Goal: Information Seeking & Learning: Learn about a topic

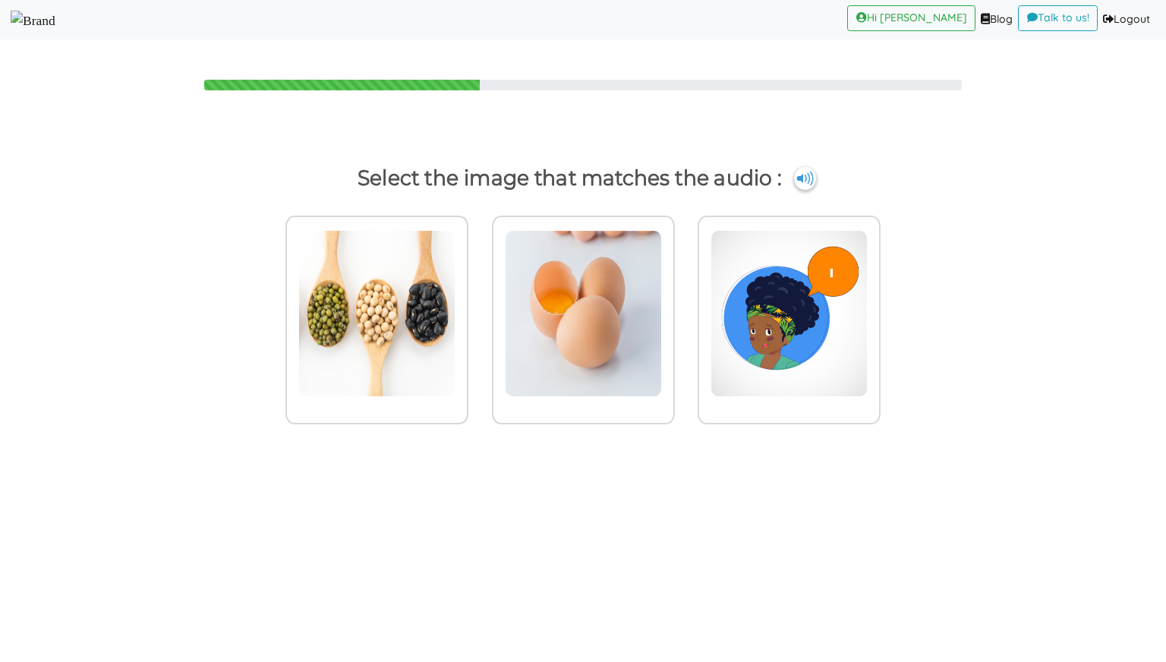
drag, startPoint x: 0, startPoint y: 0, endPoint x: 51, endPoint y: 28, distance: 58.1
click at [51, 28] on img at bounding box center [33, 21] width 45 height 20
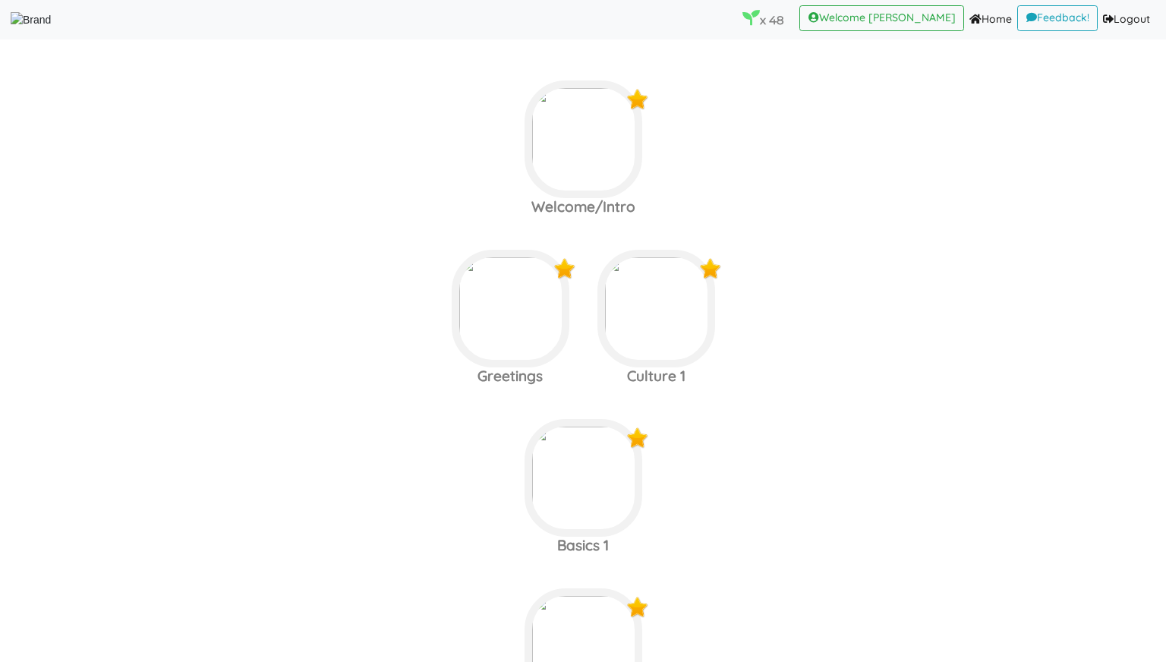
click at [11, 28] on area at bounding box center [11, 28] width 0 height 0
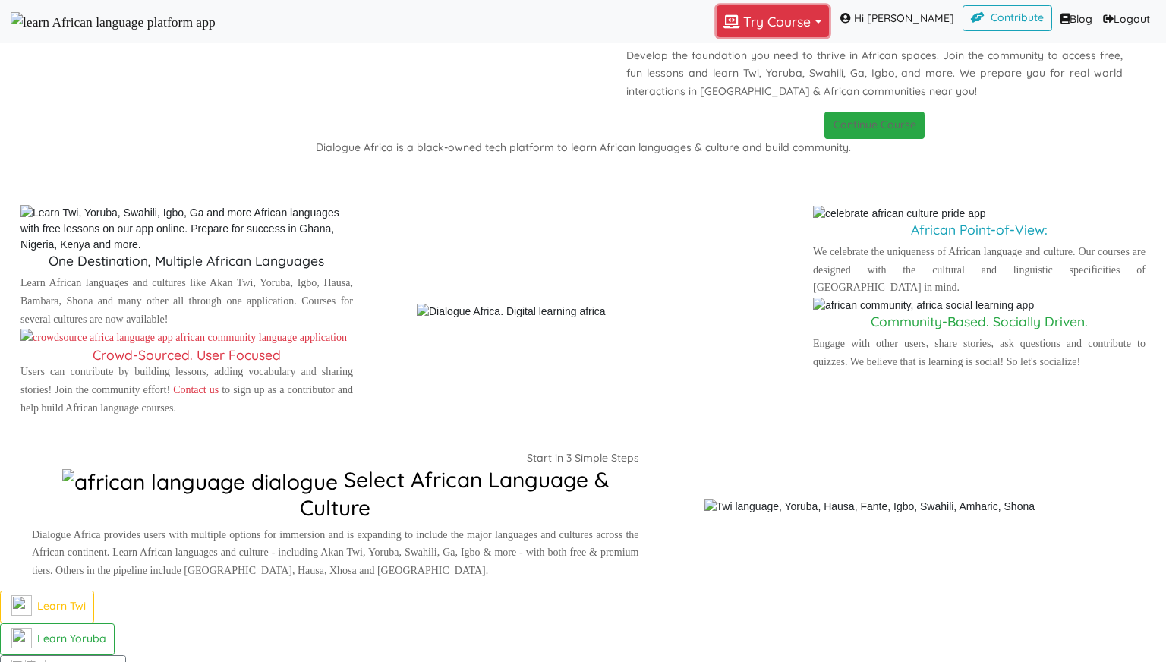
click at [805, 37] on button "Try Course Toggle Dropdown" at bounding box center [772, 21] width 112 height 32
click at [791, 101] on link "YORUBA" at bounding box center [769, 89] width 105 height 24
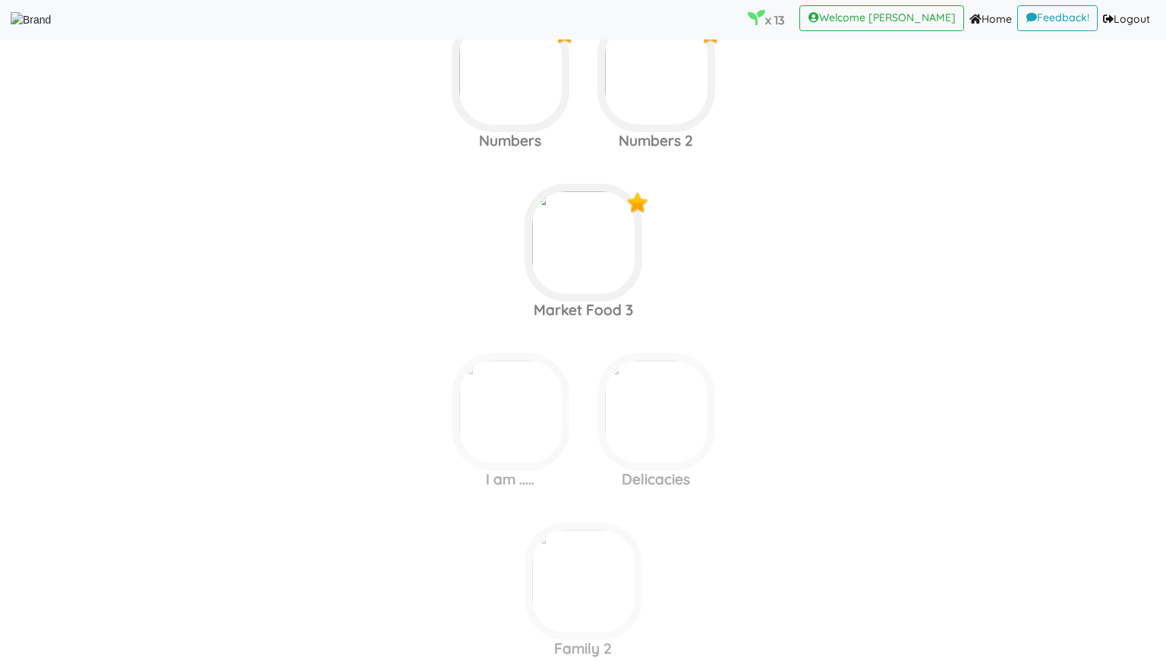
scroll to position [2431, 0]
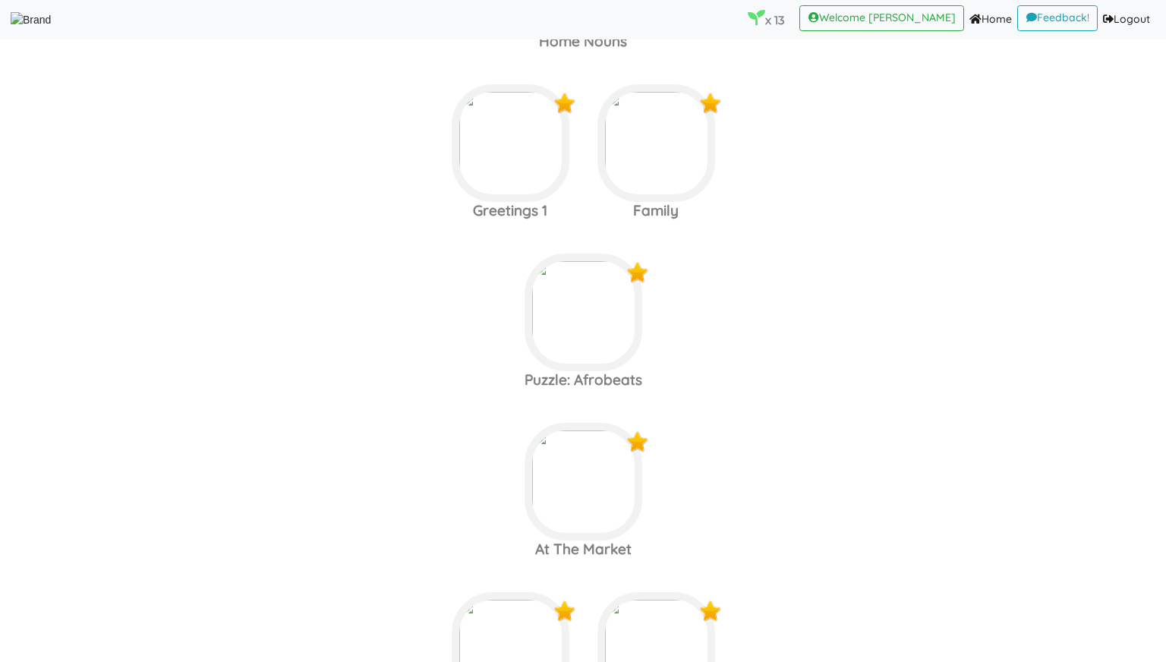
scroll to position [160, 0]
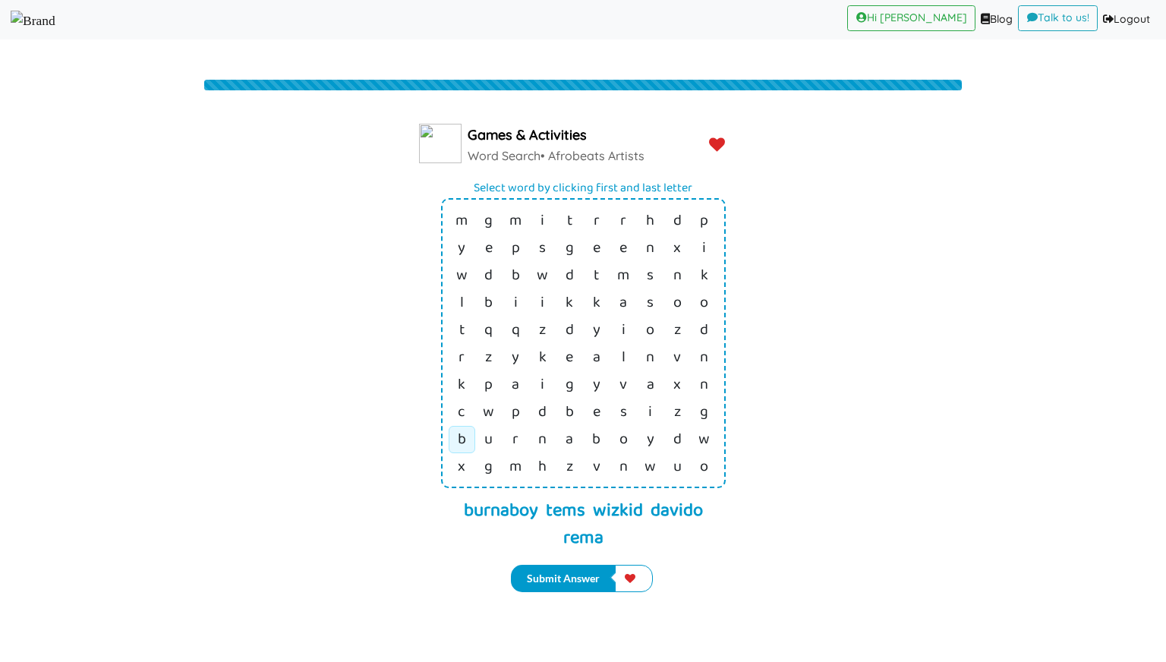
click at [468, 234] on td "b" at bounding box center [462, 220] width 27 height 27
click at [650, 234] on link "y" at bounding box center [650, 221] width 8 height 26
click at [557, 220] on td "t" at bounding box center [569, 220] width 27 height 27
click at [652, 234] on link "s" at bounding box center [650, 221] width 8 height 26
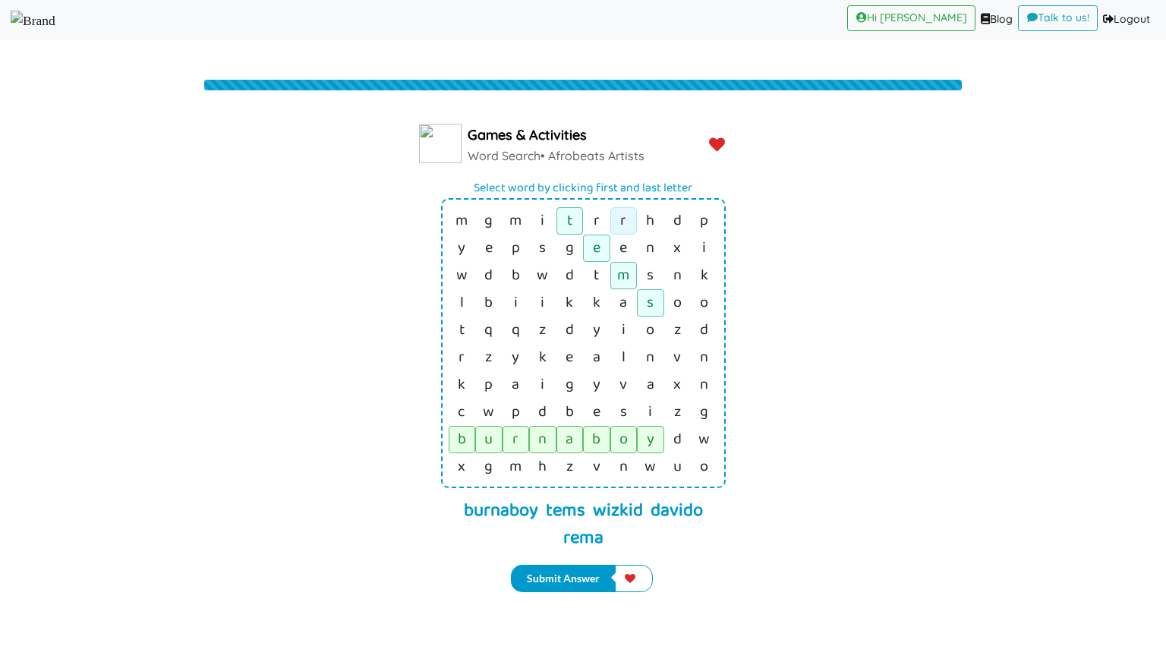
click at [625, 228] on link "r" at bounding box center [623, 221] width 6 height 26
click at [623, 261] on link "a" at bounding box center [623, 248] width 8 height 26
click at [549, 234] on td "w" at bounding box center [542, 220] width 27 height 27
click at [548, 234] on td "d" at bounding box center [542, 220] width 27 height 27
click at [568, 261] on link "d" at bounding box center [569, 248] width 8 height 26
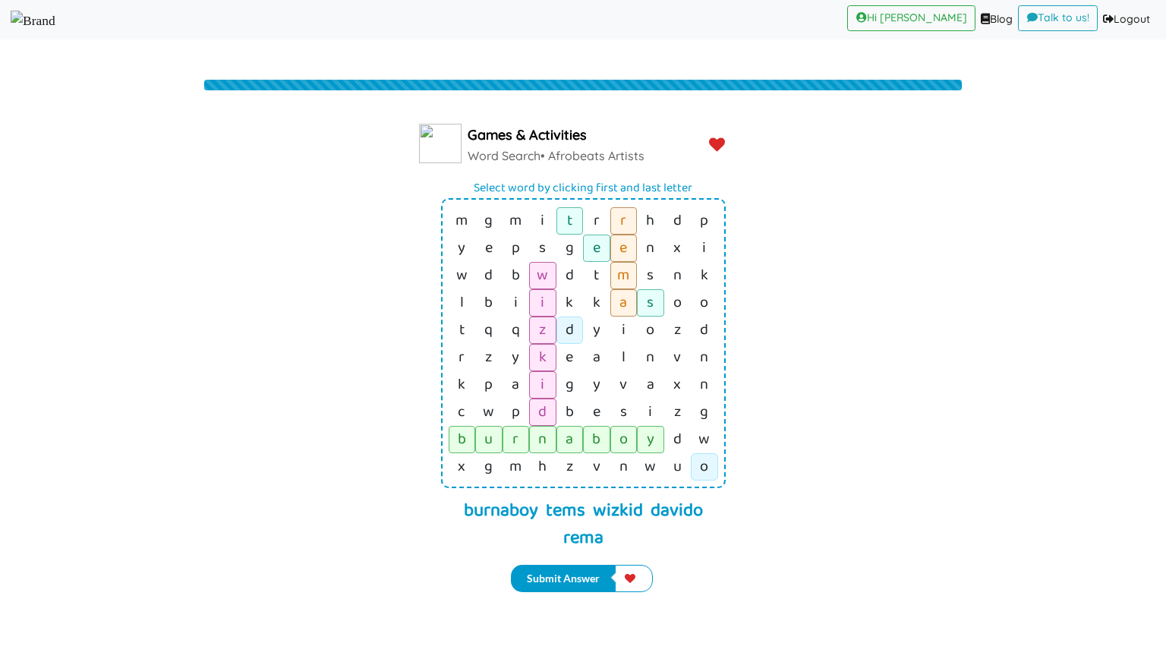
click at [707, 234] on link "o" at bounding box center [704, 221] width 8 height 26
click at [572, 570] on button "Submit Answer" at bounding box center [563, 578] width 105 height 27
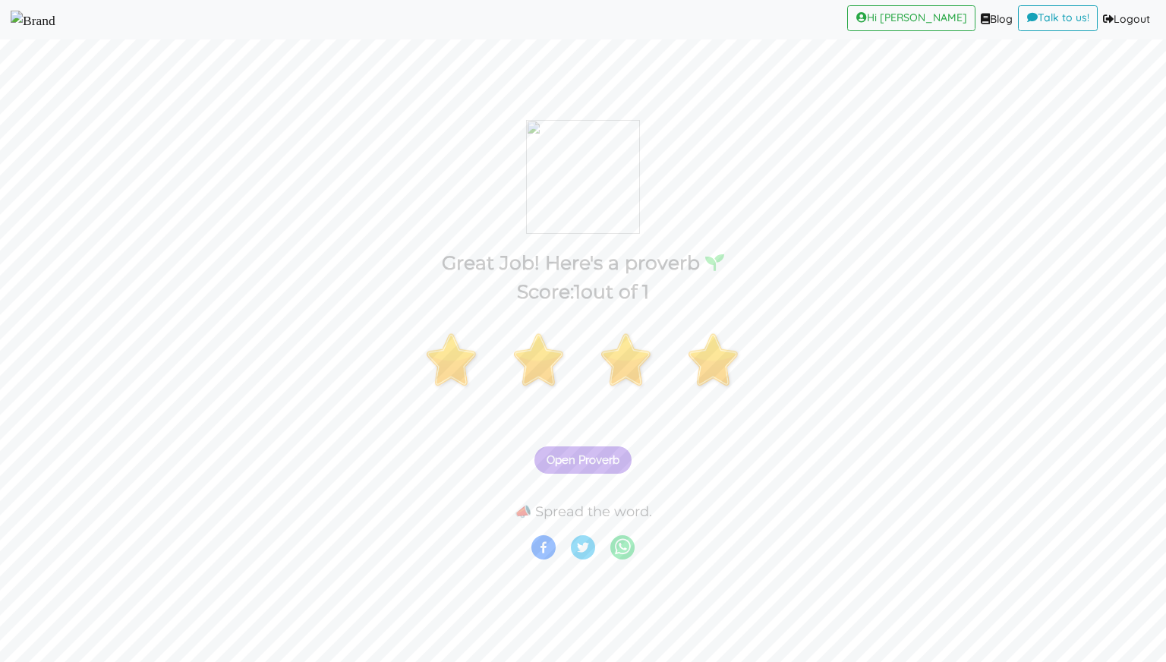
click at [608, 464] on span "Open Proverb" at bounding box center [582, 460] width 73 height 14
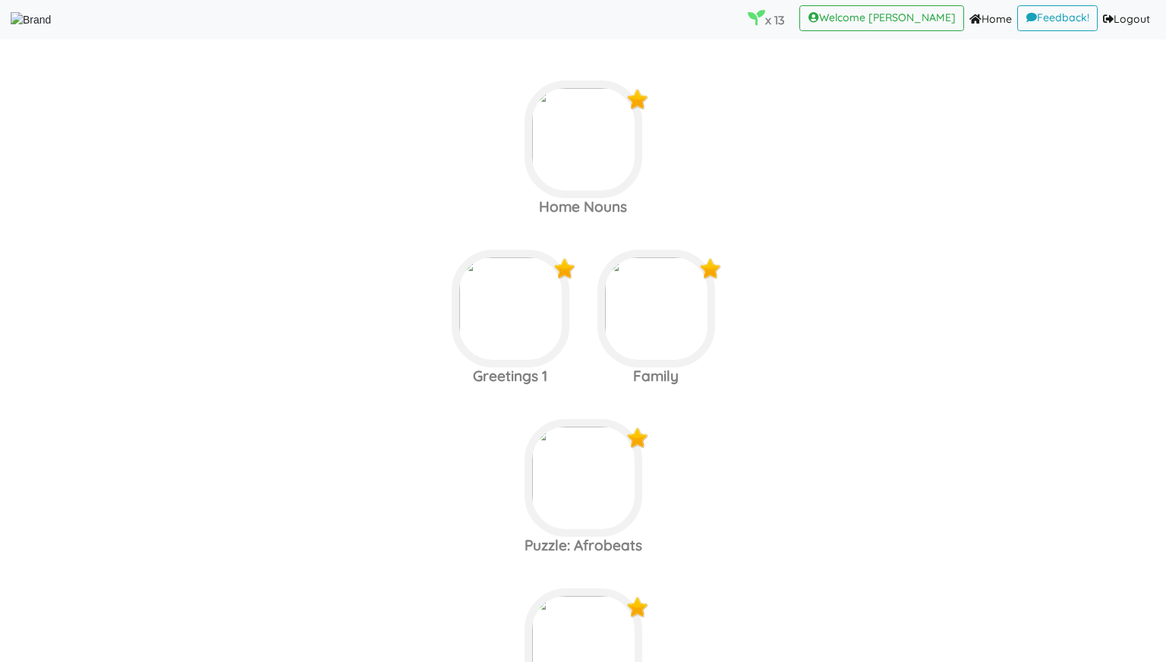
scroll to position [350, 0]
